Goal: Find specific page/section: Find specific page/section

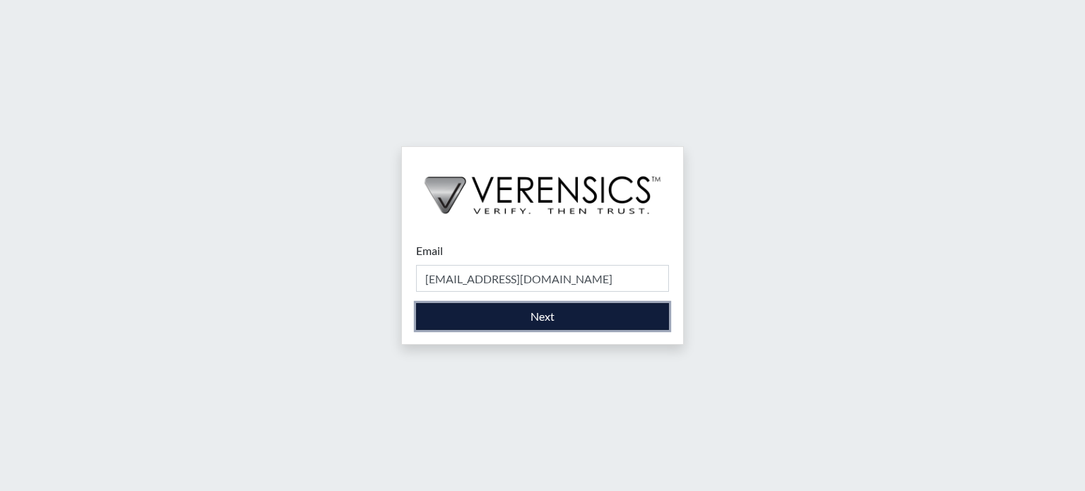
click at [506, 324] on button "Next" at bounding box center [542, 316] width 253 height 27
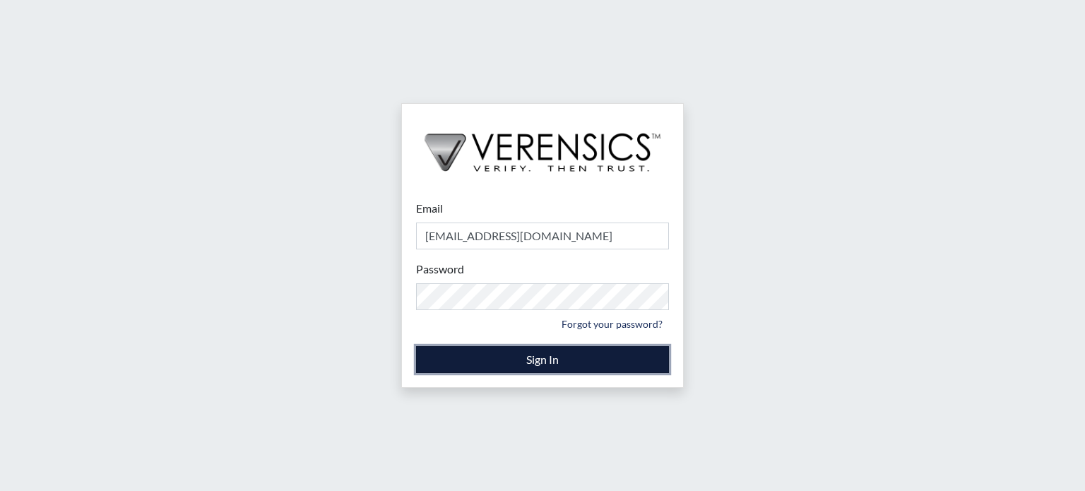
click at [489, 354] on button "Sign In" at bounding box center [542, 359] width 253 height 27
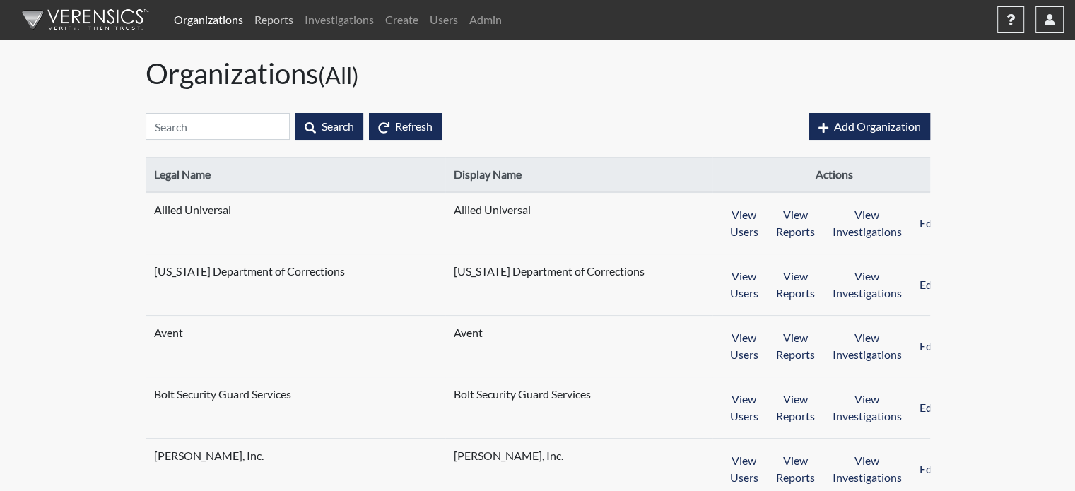
click at [269, 19] on link "Reports" at bounding box center [274, 20] width 50 height 28
